Goal: Check status: Check status

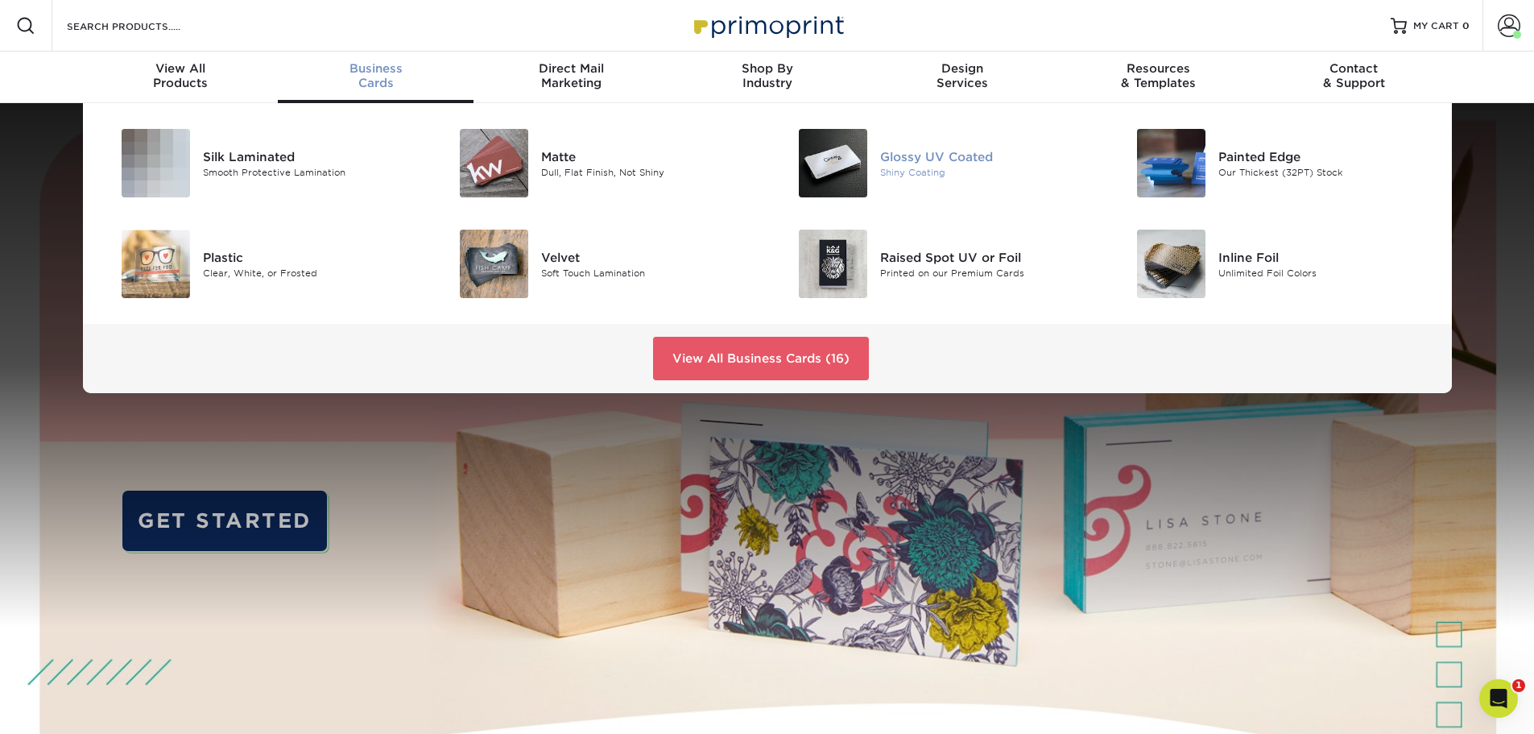
click at [903, 162] on div "Glossy UV Coated" at bounding box center [986, 156] width 213 height 18
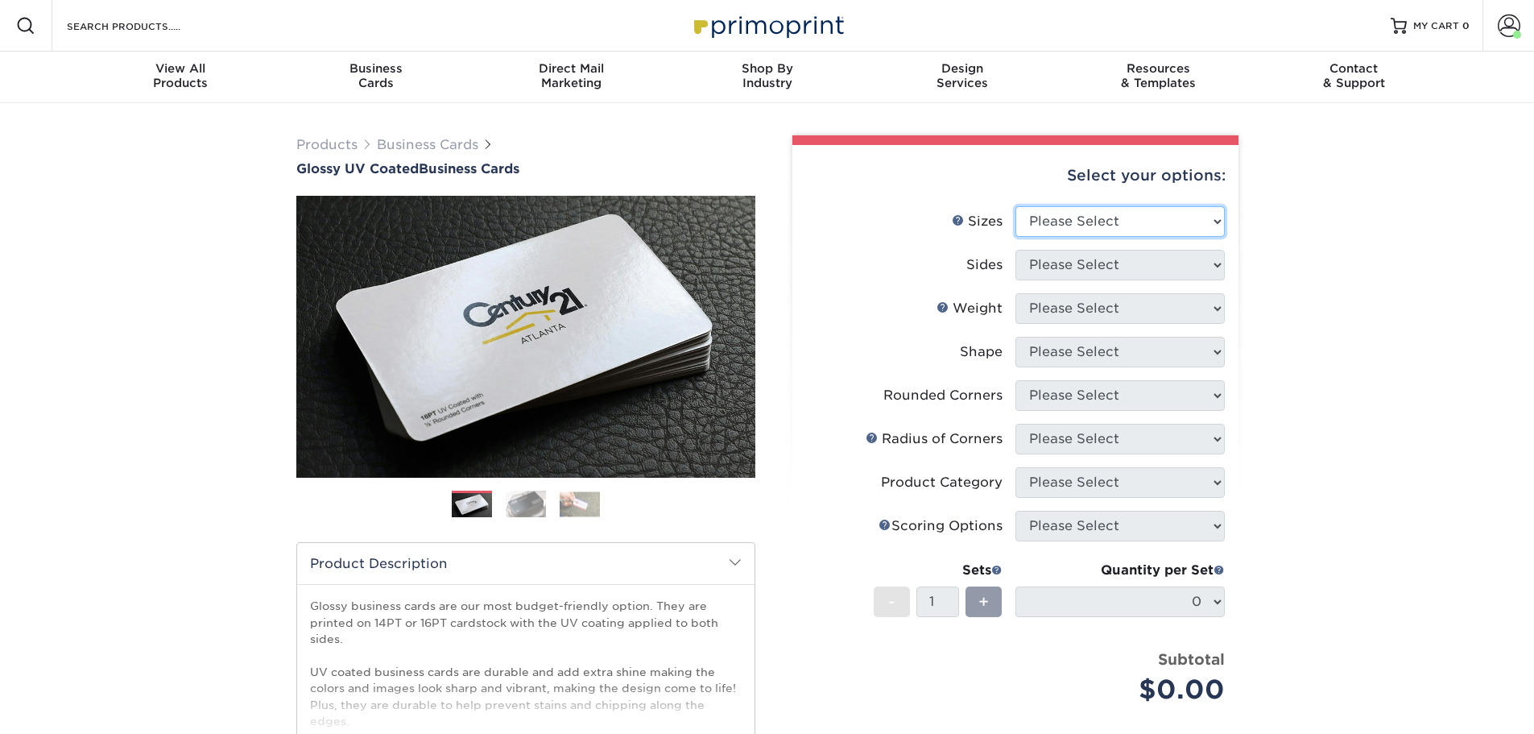
click at [1110, 221] on select "Please Select 1.5" x 3.5" - Mini 1.75" x 3.5" - Mini 2" x 2" - Square 2" x 3" -…" at bounding box center [1119, 221] width 209 height 31
click at [1444, 173] on div "Products Business Cards Glossy UV Coated Business Cards Previous Next" at bounding box center [767, 533] width 1534 height 860
click at [1503, 23] on span at bounding box center [1509, 25] width 23 height 23
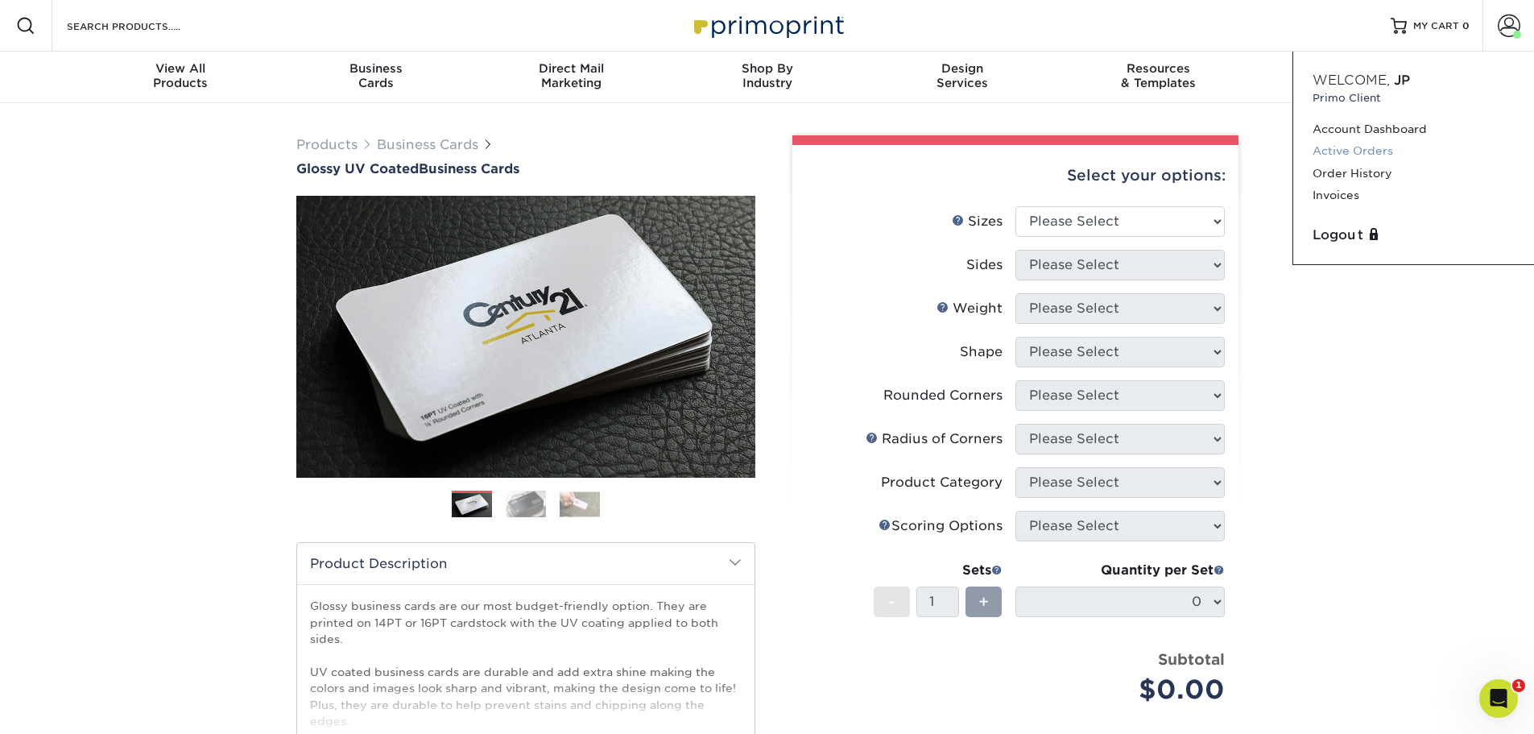
click at [1350, 148] on link "Active Orders" at bounding box center [1413, 151] width 202 height 22
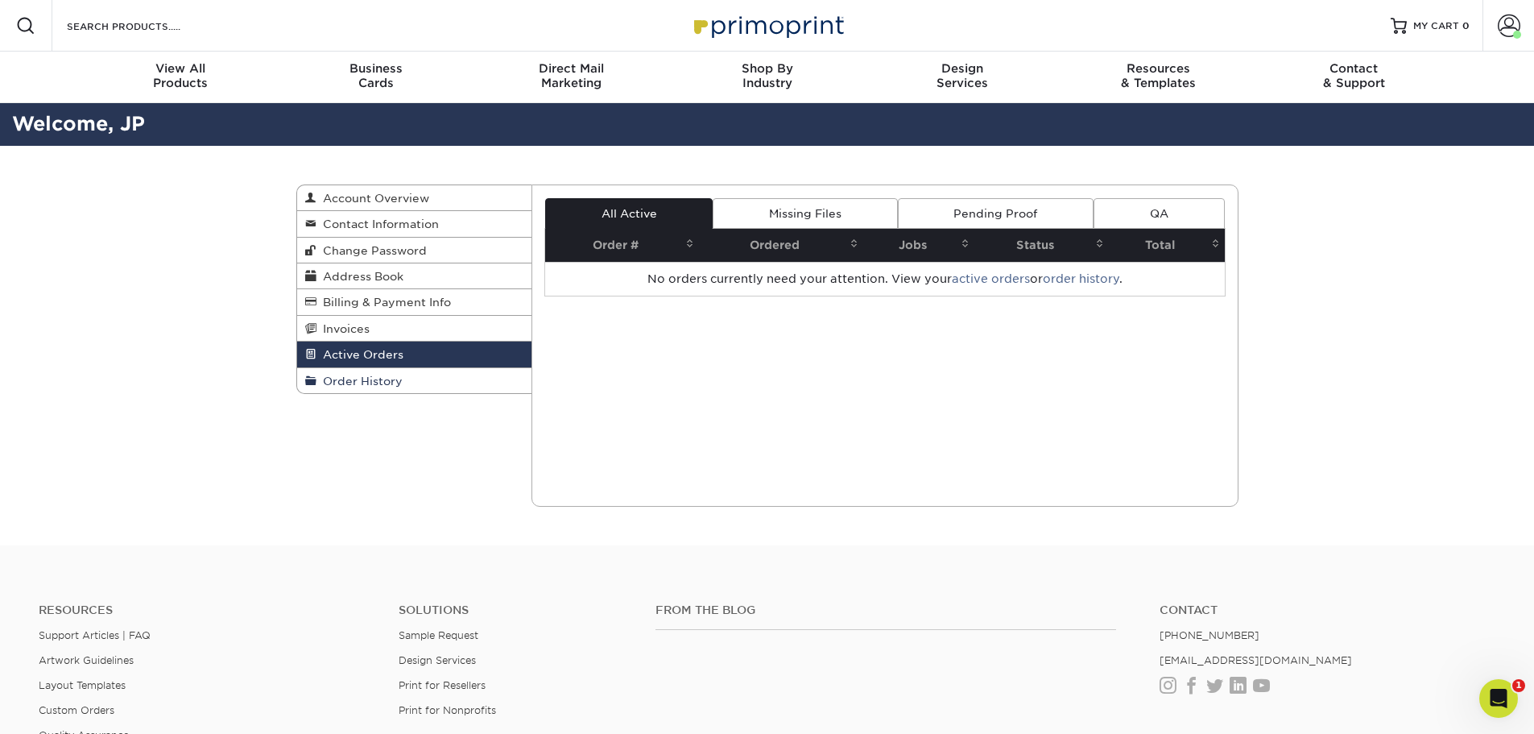
click at [367, 379] on span "Order History" at bounding box center [359, 380] width 86 height 13
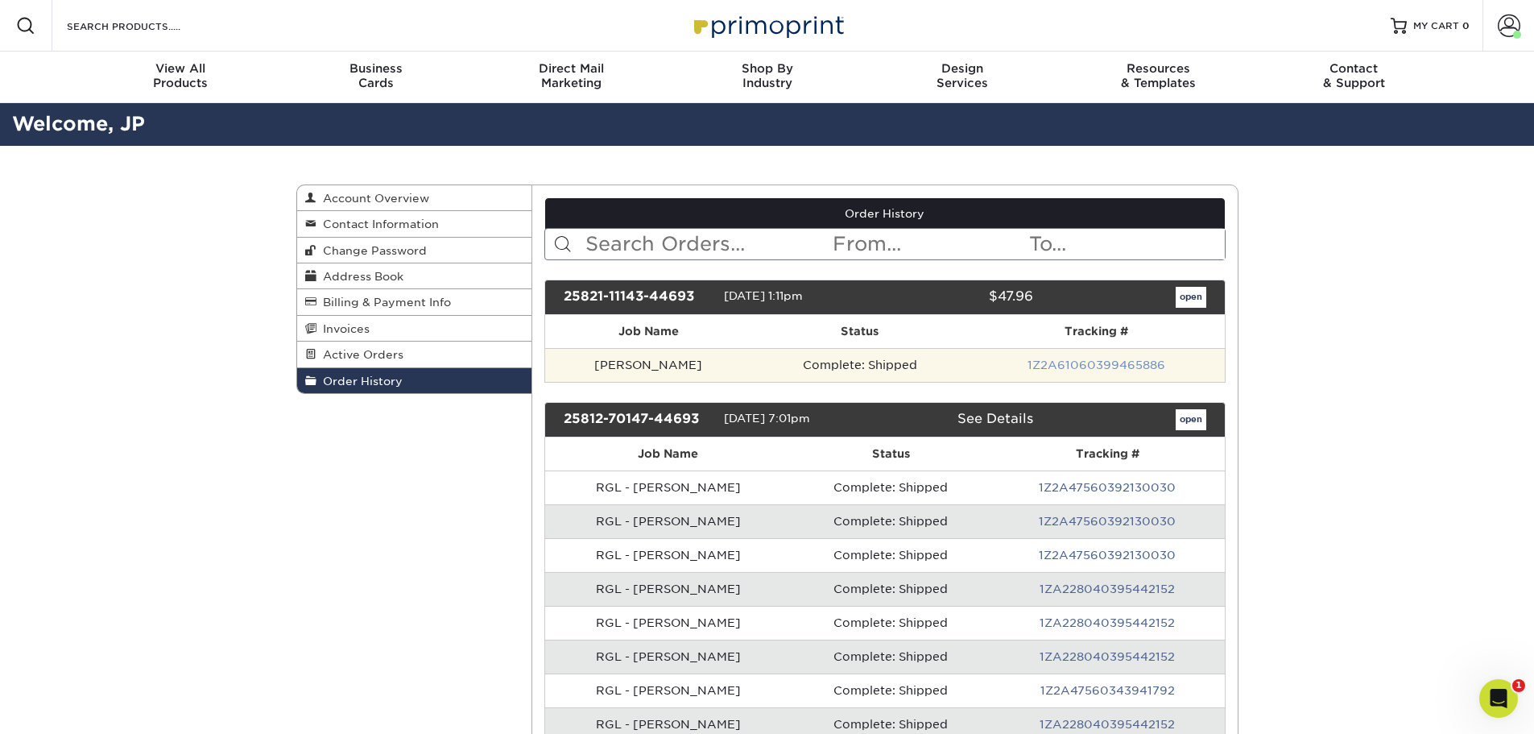
click at [1096, 368] on link "1Z2A61060399465886" at bounding box center [1096, 364] width 138 height 13
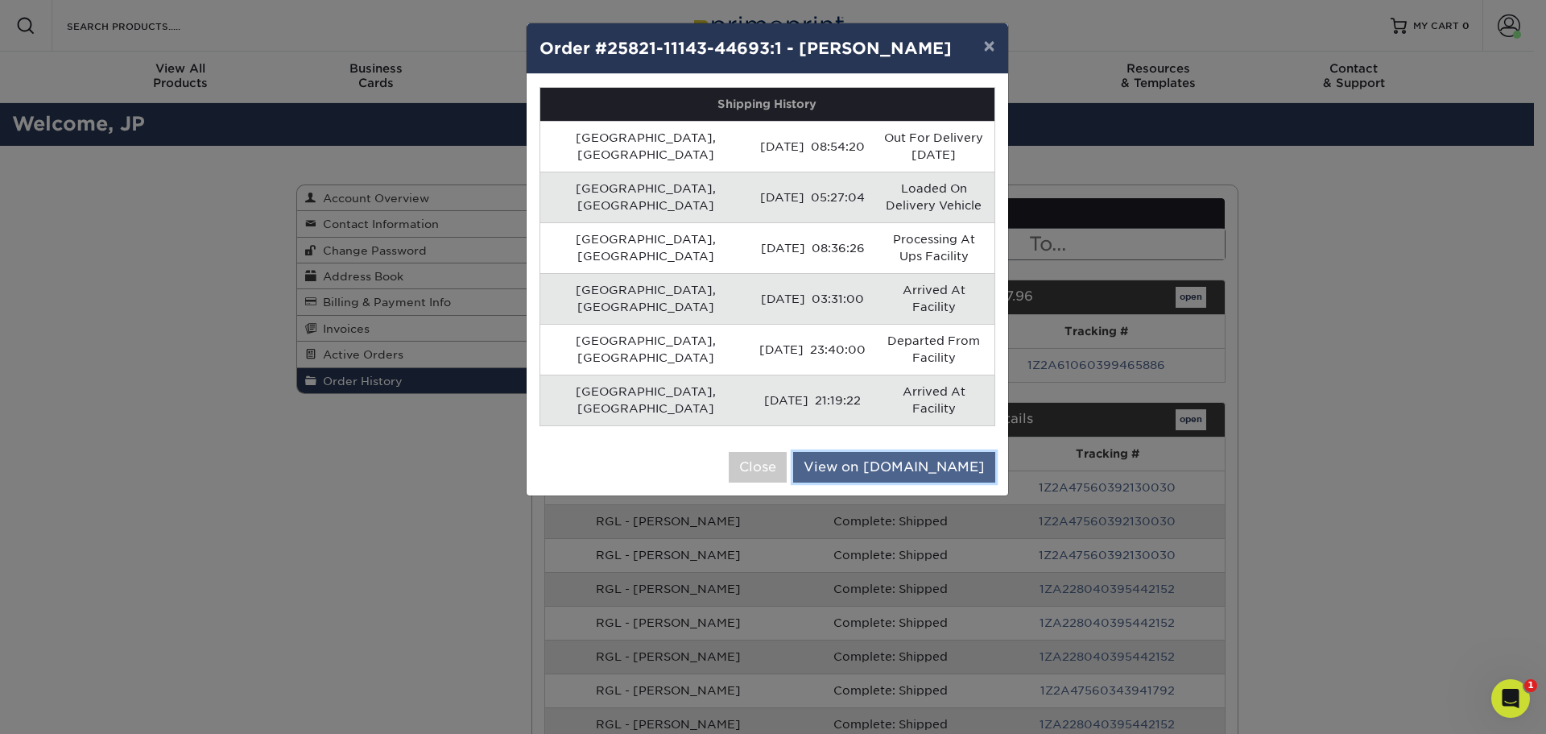
click at [882, 452] on link "View on UPS.com" at bounding box center [894, 467] width 202 height 31
click at [992, 46] on button "×" at bounding box center [988, 45] width 37 height 45
